Goal: Information Seeking & Learning: Learn about a topic

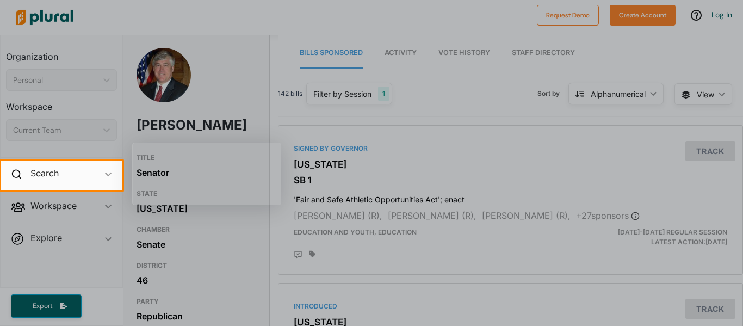
click at [219, 117] on div at bounding box center [371, 80] width 743 height 160
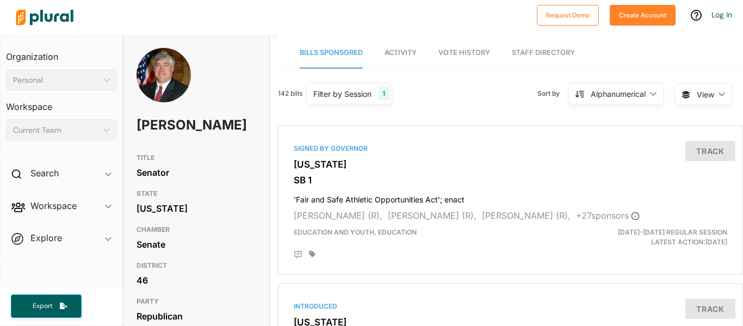
click at [66, 18] on img at bounding box center [45, 17] width 76 height 38
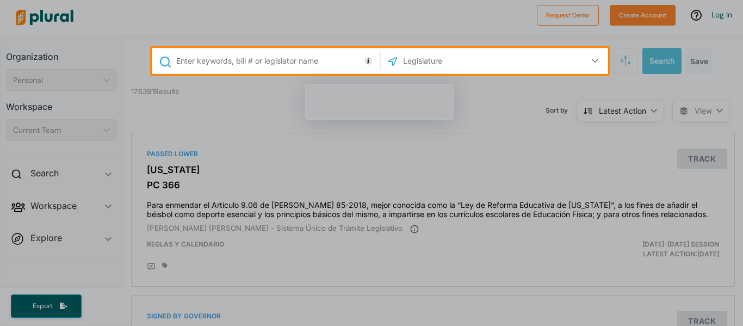
drag, startPoint x: 159, startPoint y: 143, endPoint x: 147, endPoint y: 131, distance: 16.5
click at [159, 142] on div at bounding box center [371, 200] width 743 height 252
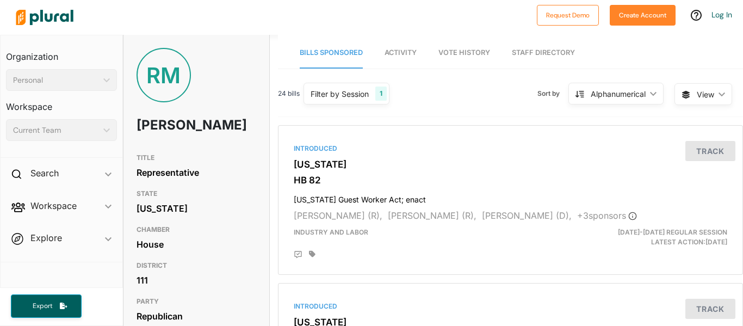
click at [416, 53] on span "Activity" at bounding box center [401, 52] width 32 height 8
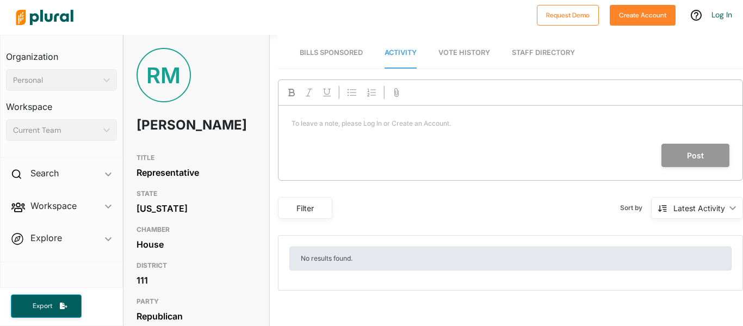
click at [356, 56] on span "Bills Sponsored" at bounding box center [331, 52] width 63 height 8
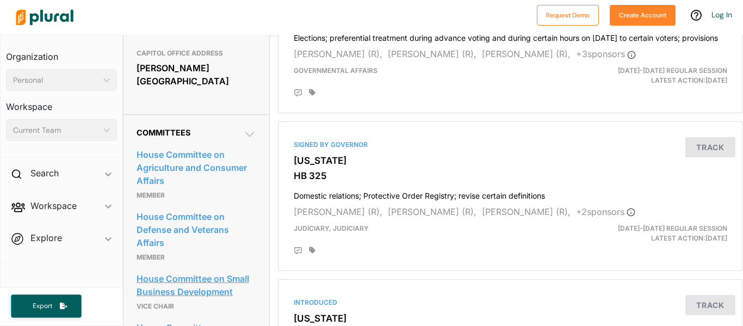
scroll to position [483, 0]
